Goal: Transaction & Acquisition: Purchase product/service

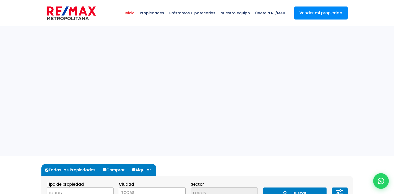
select select
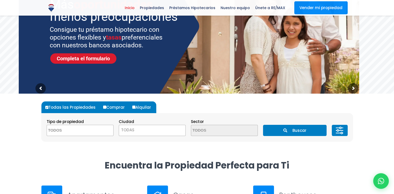
scroll to position [65, 0]
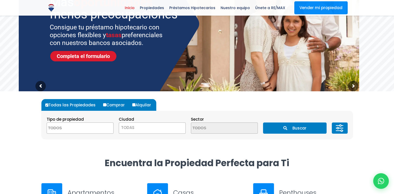
click at [115, 104] on label "Comprar" at bounding box center [116, 105] width 28 height 12
click at [106, 104] on input "Comprar" at bounding box center [104, 104] width 3 height 3
radio input "true"
click at [92, 124] on textarea "Search" at bounding box center [72, 128] width 50 height 11
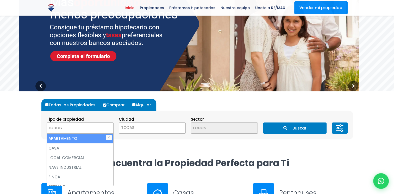
click at [78, 139] on li "APARTAMENTO" at bounding box center [80, 139] width 66 height 10
select select "apartment"
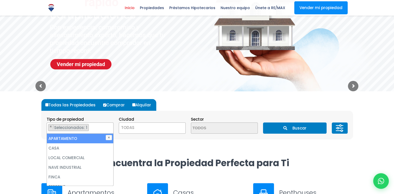
click at [87, 138] on li "APARTAMENTO" at bounding box center [80, 139] width 66 height 10
click at [88, 138] on li "APARTAMENTO" at bounding box center [80, 139] width 66 height 10
select select "apartment"
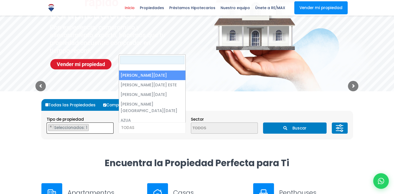
click at [143, 128] on span "TODAS" at bounding box center [152, 127] width 66 height 7
select select "1"
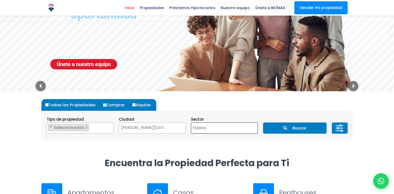
click at [211, 128] on textarea "Search" at bounding box center [216, 128] width 50 height 11
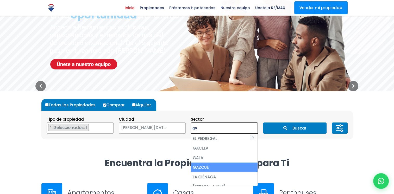
type textarea "ga"
click at [216, 164] on li "GAZCUE" at bounding box center [224, 168] width 66 height 10
select select "206"
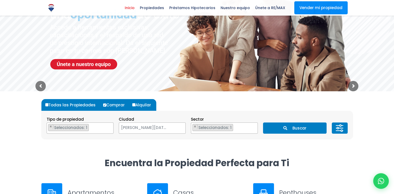
click at [298, 125] on button "Buscar" at bounding box center [294, 128] width 63 height 11
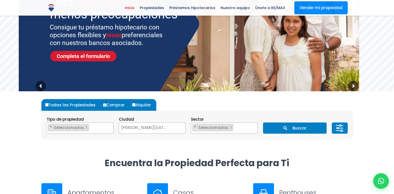
click at [299, 127] on button "Buscar" at bounding box center [294, 128] width 63 height 11
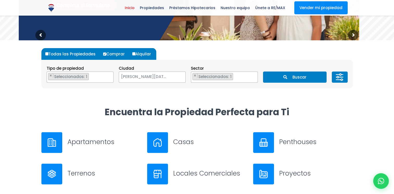
scroll to position [117, 0]
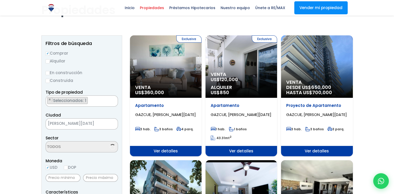
select select "206"
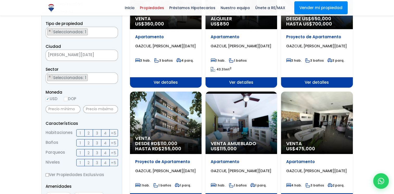
scroll to position [106, 0]
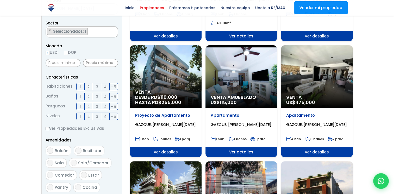
scroll to position [154, 0]
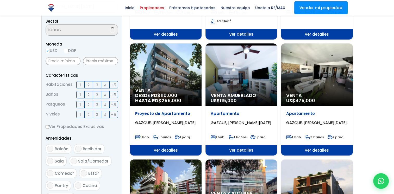
scroll to position [154, 0]
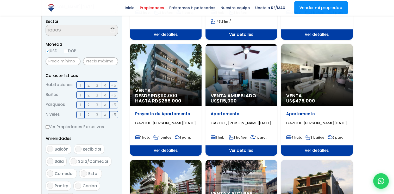
select select "206"
click at [67, 49] on input "DOP" at bounding box center [66, 51] width 4 height 4
radio input "true"
click at [66, 59] on input "text" at bounding box center [63, 62] width 35 height 8
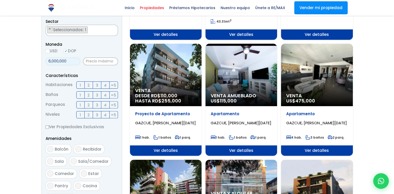
type input "6,000,000"
type input "0"
type input "8,000,000"
click at [97, 84] on span "3" at bounding box center [97, 85] width 2 height 7
click at [0, 0] on input "3" at bounding box center [0, 0] width 0 height 0
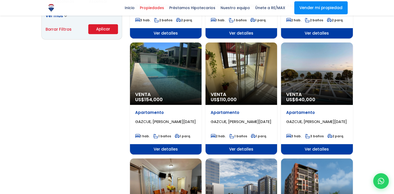
scroll to position [388, 0]
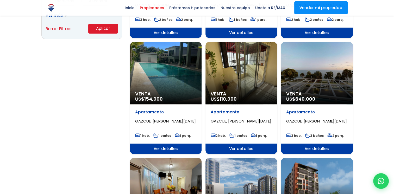
click at [103, 27] on button "Aplicar" at bounding box center [103, 29] width 30 height 10
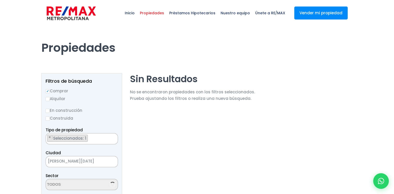
select select "206"
click at [50, 136] on button "×" at bounding box center [49, 137] width 5 height 5
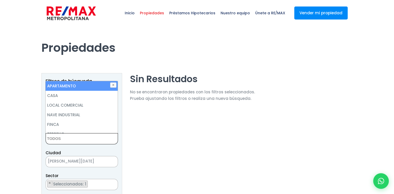
click at [72, 86] on li "APARTAMENTO" at bounding box center [82, 86] width 72 height 10
select select "apartment"
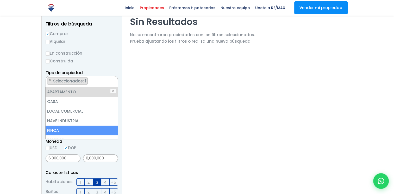
scroll to position [48, 0]
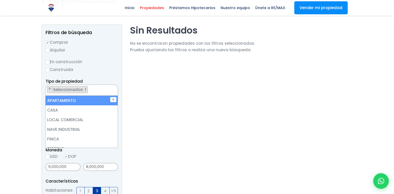
click at [55, 99] on li "APARTAMENTO" at bounding box center [82, 101] width 72 height 10
click at [80, 98] on li "APARTAMENTO" at bounding box center [82, 101] width 72 height 10
select select "apartment"
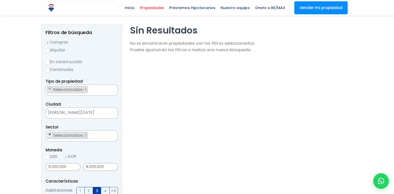
click at [51, 135] on button "×" at bounding box center [49, 134] width 5 height 5
select select
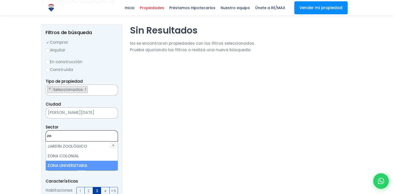
type textarea "zo"
click at [62, 164] on li "ZONA UNIVERSITARIA" at bounding box center [82, 166] width 72 height 10
select select "179"
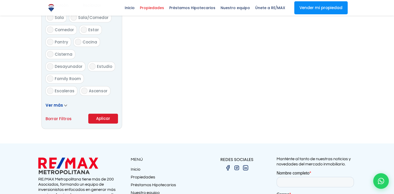
scroll to position [299, 0]
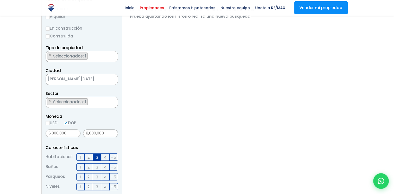
scroll to position [71, 0]
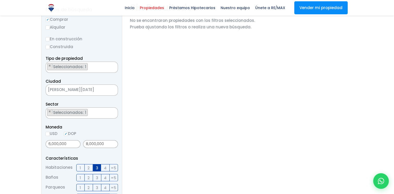
click at [90, 149] on div "8,000,000" at bounding box center [100, 144] width 35 height 12
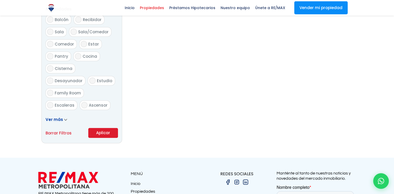
scroll to position [288, 0]
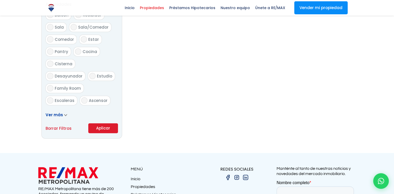
click at [105, 127] on button "Aplicar" at bounding box center [103, 128] width 30 height 10
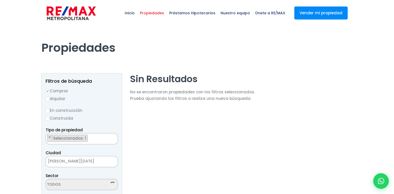
select select "179"
drag, startPoint x: 0, startPoint y: 0, endPoint x: 223, endPoint y: 123, distance: 254.6
click at [50, 117] on label "Construida" at bounding box center [82, 118] width 72 height 7
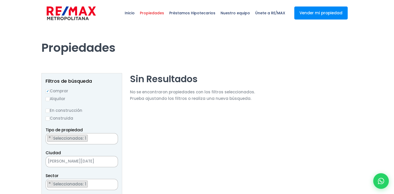
click at [0, 0] on input "Construida" at bounding box center [0, 0] width 0 height 0
click at [46, 117] on input "Construida" at bounding box center [48, 119] width 4 height 4
radio input "true"
click at [71, 140] on span "Seleccionados: 1" at bounding box center [70, 138] width 35 height 5
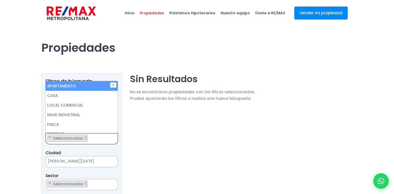
click at [86, 89] on li "APARTAMENTO" at bounding box center [82, 86] width 72 height 10
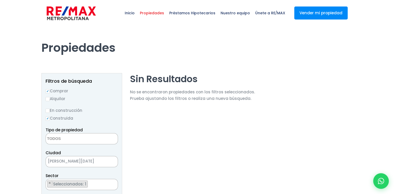
click at [74, 141] on textarea "Search" at bounding box center [71, 139] width 50 height 11
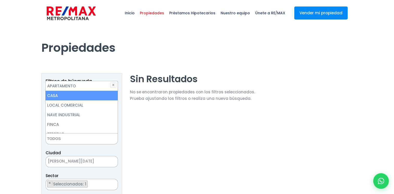
click at [65, 97] on li "CASA" at bounding box center [82, 96] width 72 height 10
select select "house"
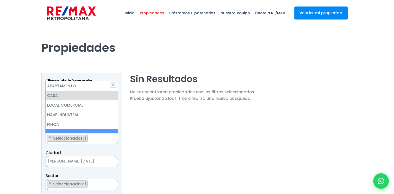
click at [92, 161] on span "[PERSON_NAME][DATE]" at bounding box center [75, 161] width 59 height 7
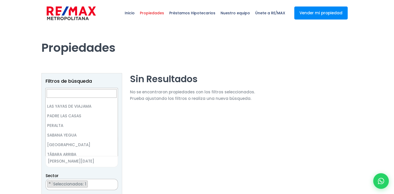
scroll to position [0, 0]
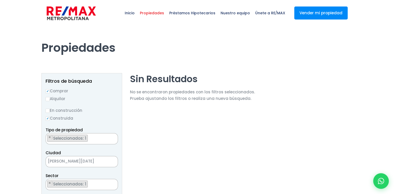
click at [72, 160] on span "[PERSON_NAME][DATE]" at bounding box center [75, 161] width 59 height 7
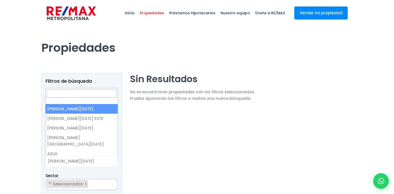
click at [73, 159] on span "[PERSON_NAME][DATE]" at bounding box center [75, 161] width 59 height 7
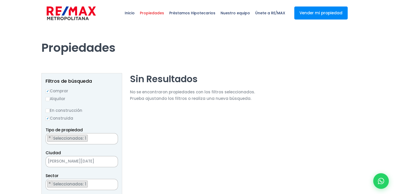
click at [90, 185] on ul "× Seleccionados: 1" at bounding box center [78, 184] width 65 height 11
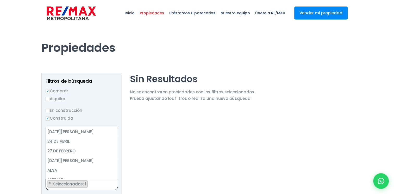
scroll to position [2484, 0]
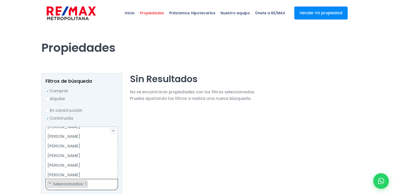
click at [90, 185] on ul "× Seleccionados: 1" at bounding box center [78, 184] width 65 height 11
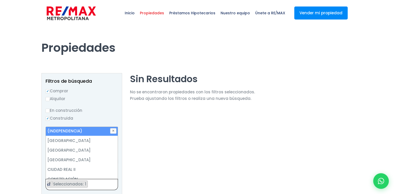
scroll to position [0, 0]
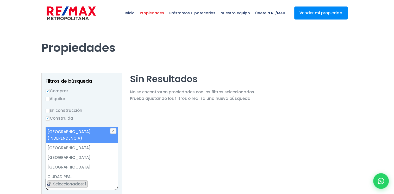
type textarea "c"
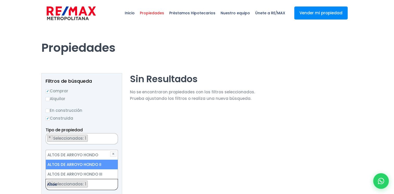
type textarea "Altos"
click at [101, 163] on li "ALTOS DE ARROYO HONDO II" at bounding box center [82, 165] width 72 height 10
select select "92"
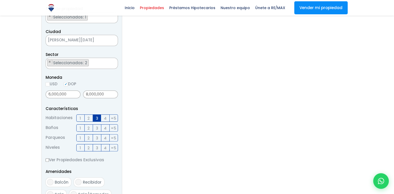
scroll to position [124, 0]
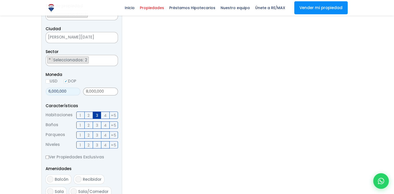
drag, startPoint x: 71, startPoint y: 91, endPoint x: 7, endPoint y: 91, distance: 63.8
click at [7, 91] on section "Propiedades Todas las Propiedades Comprar Alquilar Tipo de propiedad APARTAMENT…" at bounding box center [197, 109] width 394 height 415
type input "0"
drag, startPoint x: 110, startPoint y: 91, endPoint x: 66, endPoint y: 88, distance: 44.6
click at [66, 88] on div "0 8,000,000" at bounding box center [82, 92] width 72 height 12
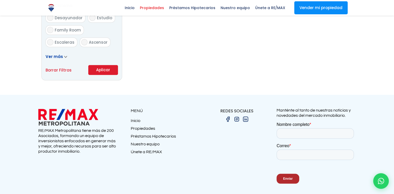
scroll to position [367, 0]
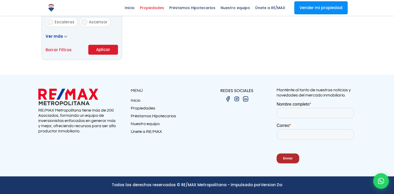
type input "0"
click at [105, 49] on button "Aplicar" at bounding box center [103, 50] width 30 height 10
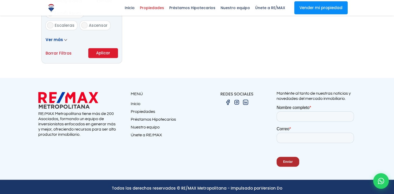
scroll to position [335, 0]
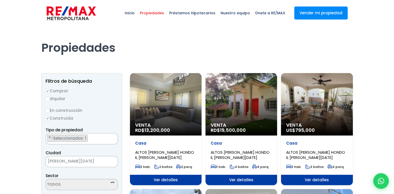
select select "92"
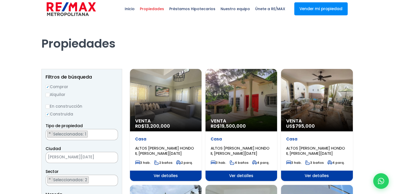
scroll to position [20, 0]
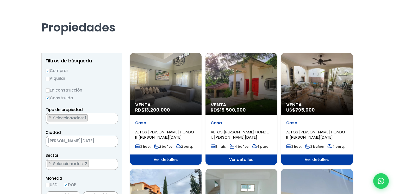
click at [171, 159] on span "Ver detalles" at bounding box center [166, 160] width 72 height 10
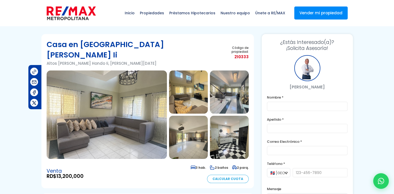
click at [193, 75] on img at bounding box center [188, 92] width 39 height 43
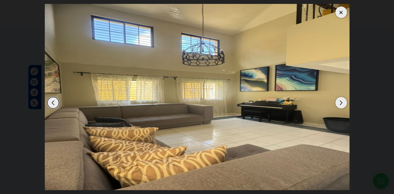
click at [339, 101] on div "Next slide" at bounding box center [340, 102] width 11 height 11
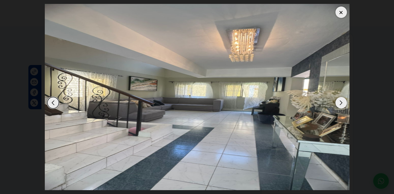
click at [339, 101] on div "Next slide" at bounding box center [340, 102] width 11 height 11
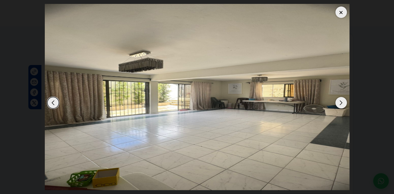
click at [339, 102] on div "Next slide" at bounding box center [340, 102] width 11 height 11
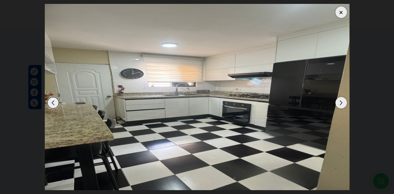
click at [339, 103] on div "Next slide" at bounding box center [340, 102] width 11 height 11
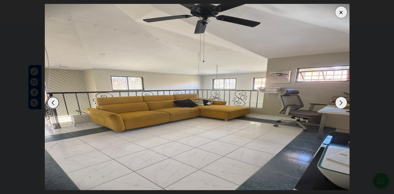
click at [339, 103] on div "Next slide" at bounding box center [340, 102] width 11 height 11
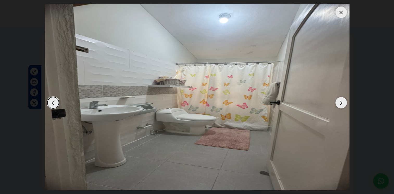
click at [339, 103] on div "Next slide" at bounding box center [340, 102] width 11 height 11
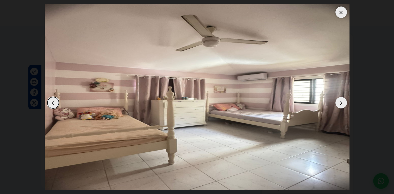
click at [339, 103] on div "Next slide" at bounding box center [340, 102] width 11 height 11
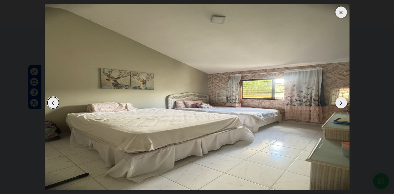
click at [339, 103] on div "Next slide" at bounding box center [340, 102] width 11 height 11
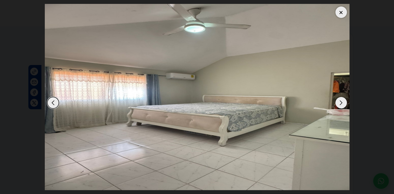
click at [339, 103] on div "Next slide" at bounding box center [340, 102] width 11 height 11
